Goal: Information Seeking & Learning: Learn about a topic

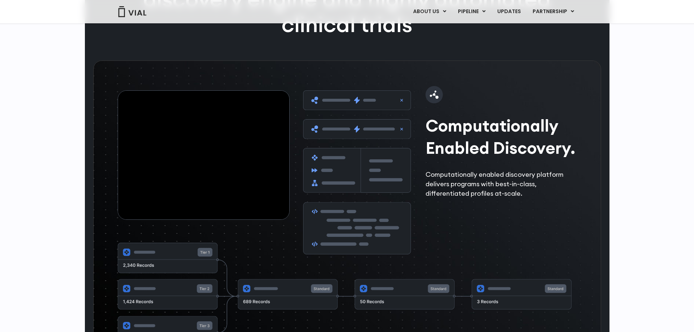
scroll to position [1129, 0]
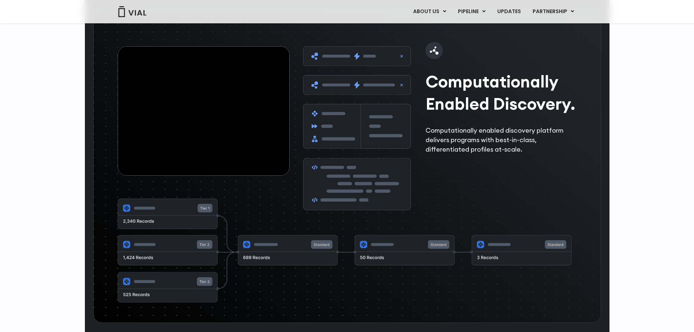
drag, startPoint x: 246, startPoint y: 217, endPoint x: 209, endPoint y: 216, distance: 37.5
click at [207, 175] on video at bounding box center [203, 111] width 171 height 129
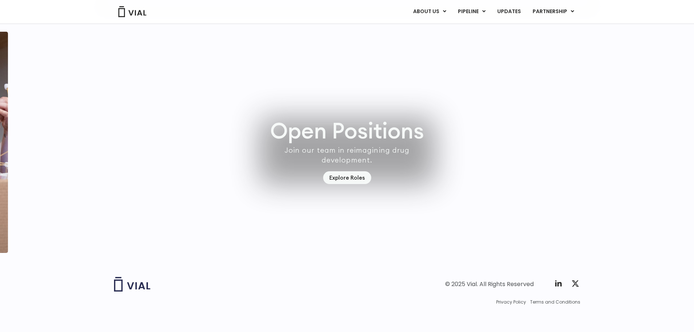
scroll to position [2075, 0]
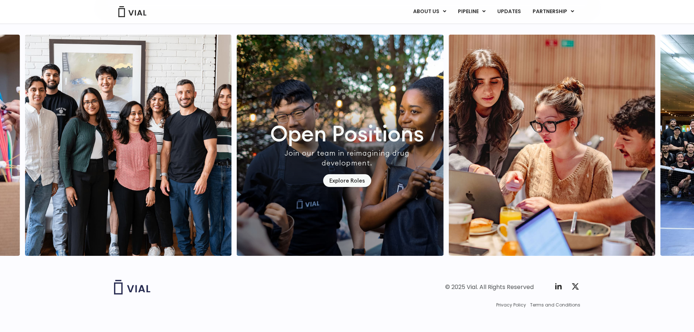
scroll to position [2039, 0]
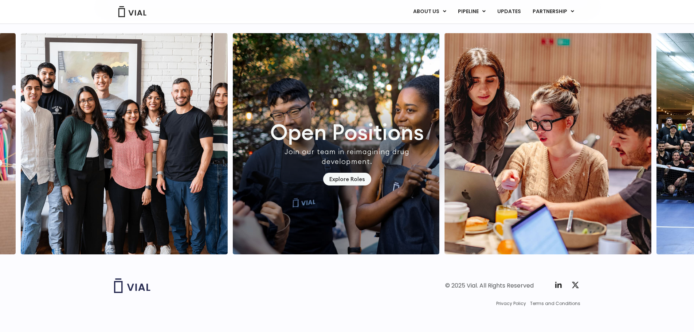
click at [95, 212] on img "7 / 7" at bounding box center [124, 143] width 207 height 221
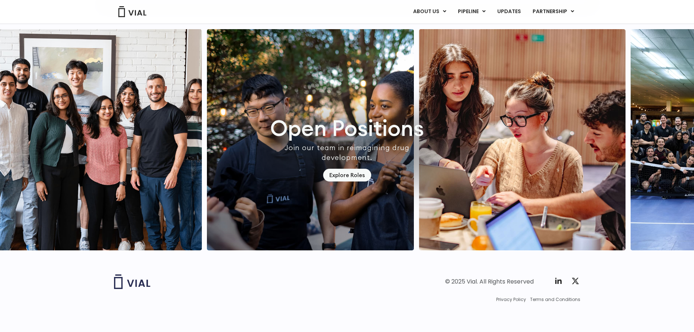
scroll to position [2102, 0]
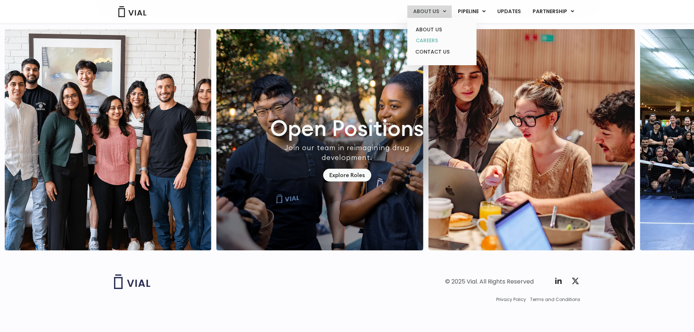
click at [428, 43] on link "CAREERS" at bounding box center [442, 40] width 64 height 11
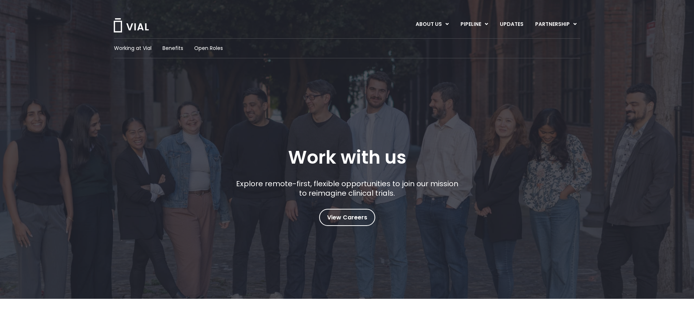
drag, startPoint x: 82, startPoint y: 161, endPoint x: 168, endPoint y: 149, distance: 87.1
click at [136, 152] on div "Working at Vial Benefits Open Roles Work with us Explore remote-first, flexible…" at bounding box center [346, 131] width 657 height 187
click at [243, 123] on div "Working at Vial Benefits Open Roles Work with us Explore remote-first, flexible…" at bounding box center [347, 131] width 466 height 187
drag, startPoint x: 305, startPoint y: 112, endPoint x: 360, endPoint y: 107, distance: 55.6
click at [305, 112] on div "Working at Vial Benefits Open Roles Work with us Explore remote-first, flexible…" at bounding box center [347, 131] width 466 height 187
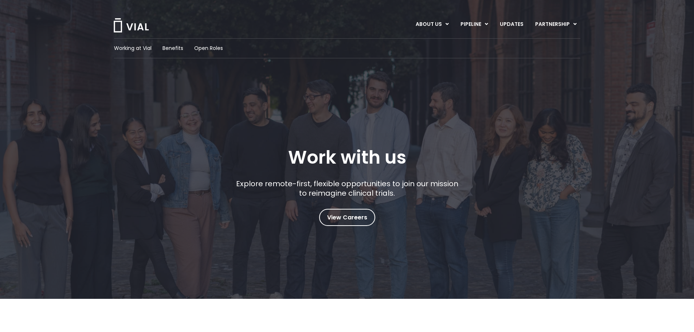
click at [372, 107] on div "Working at Vial Benefits Open Roles Work with us Explore remote-first, flexible…" at bounding box center [347, 131] width 466 height 187
click at [415, 111] on div "Working at Vial Benefits Open Roles Work with us Explore remote-first, flexible…" at bounding box center [347, 131] width 466 height 187
drag, startPoint x: 486, startPoint y: 125, endPoint x: 586, endPoint y: 140, distance: 101.2
click at [487, 125] on div "Working at Vial Benefits Open Roles Work with us Explore remote-first, flexible…" at bounding box center [347, 131] width 466 height 187
drag, startPoint x: 586, startPoint y: 140, endPoint x: 597, endPoint y: 138, distance: 11.0
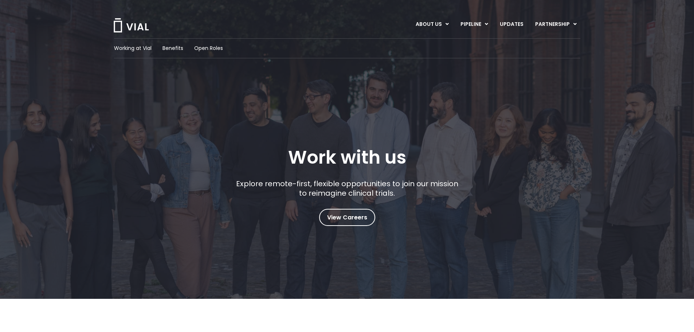
click at [586, 140] on div "Working at Vial Benefits Open Roles Work with us Explore remote-first, flexible…" at bounding box center [346, 131] width 657 height 187
click at [598, 138] on div "Working at Vial Benefits Open Roles Work with us Explore remote-first, flexible…" at bounding box center [346, 131] width 657 height 187
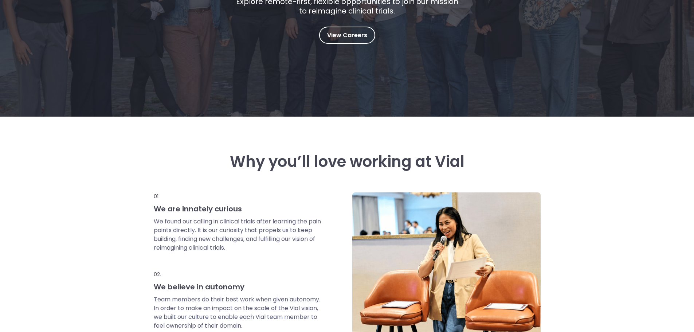
scroll to position [291, 0]
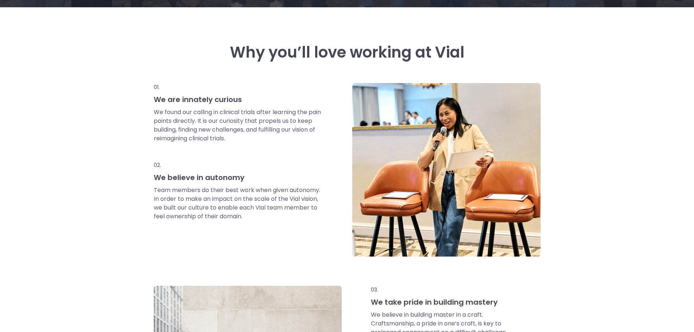
click at [604, 170] on div "Why you’ll love working at Vial 01. We are innately curious We found our callin…" at bounding box center [347, 250] width 694 height 487
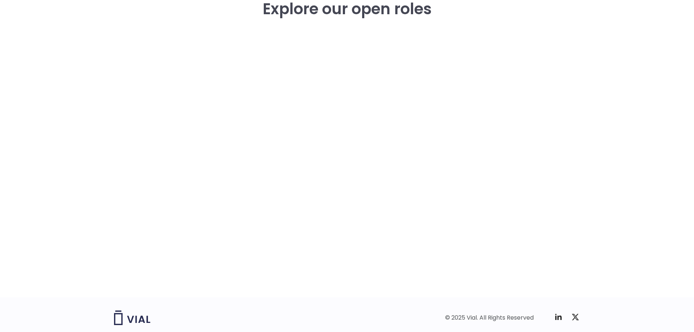
scroll to position [986, 0]
click at [149, 76] on div "career opportunities Explore our open roles" at bounding box center [347, 141] width 466 height 313
